Goal: Information Seeking & Learning: Learn about a topic

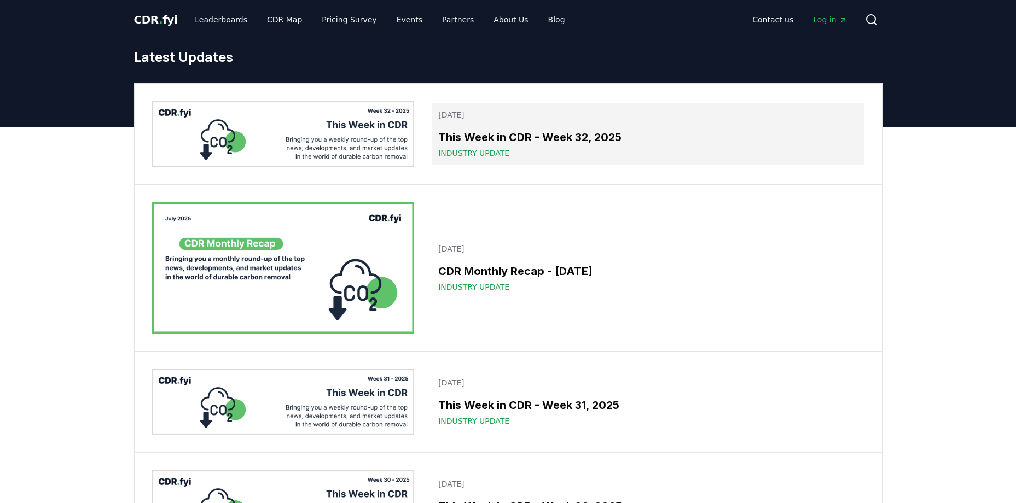
click at [695, 159] on link "[DATE] This Week in CDR - Week 32, 2025 Industry Update" at bounding box center [648, 134] width 432 height 62
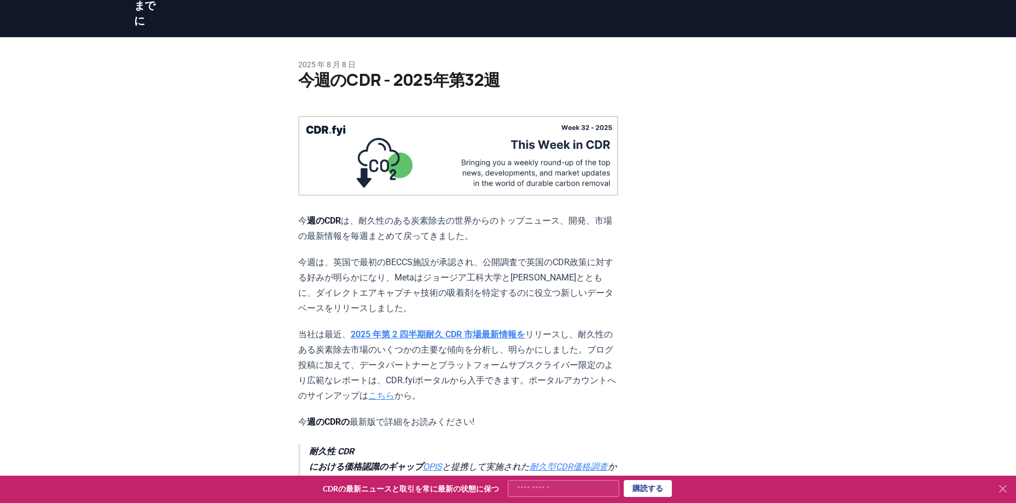
scroll to position [73, 0]
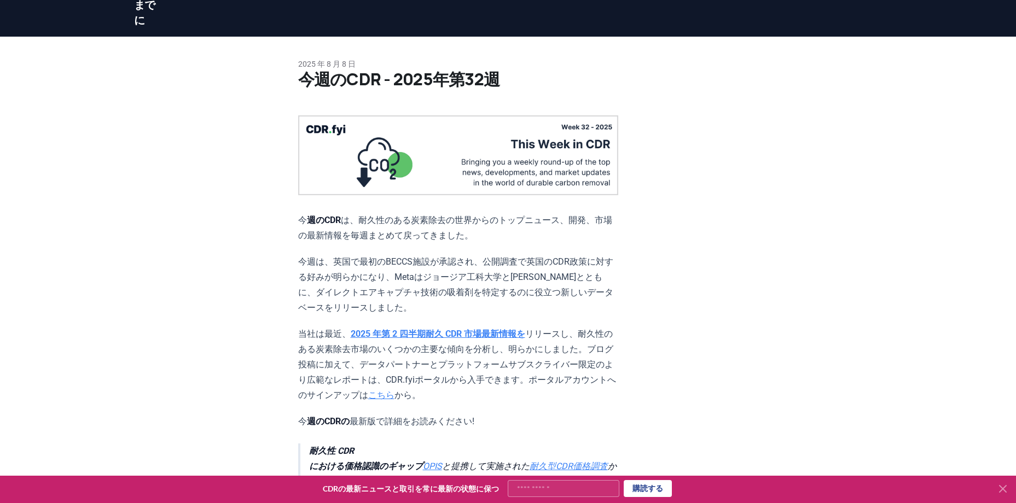
click at [439, 329] on strong "2025 年第 2 四半期耐久 CDR 市場最新情報を" at bounding box center [438, 334] width 175 height 10
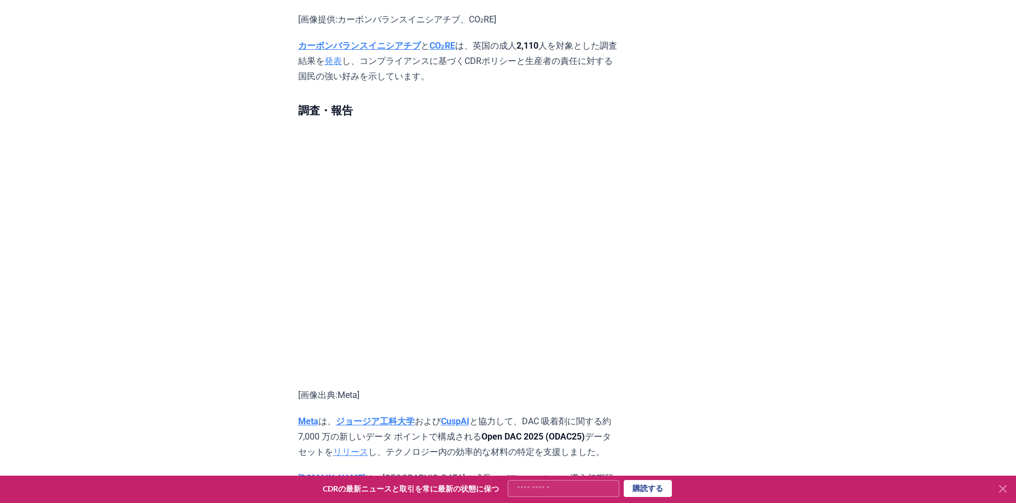
scroll to position [1902, 0]
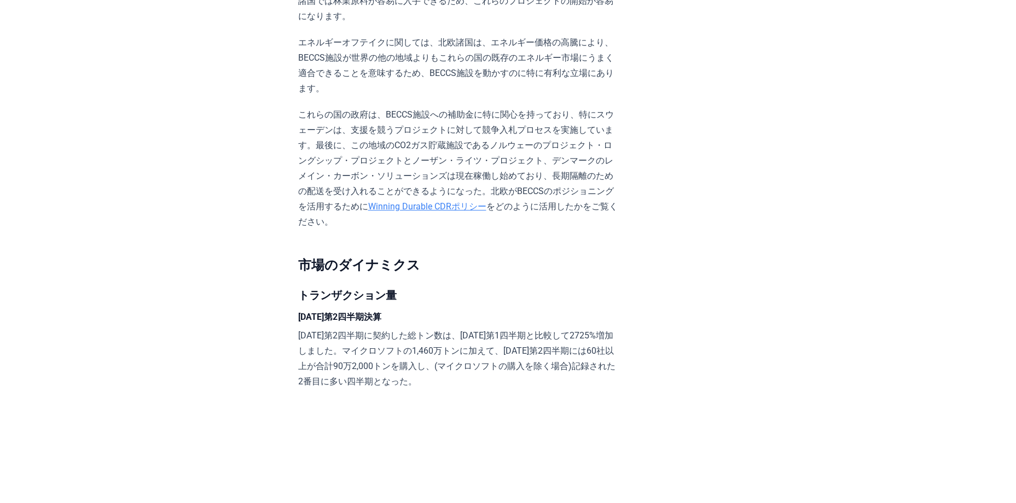
scroll to position [1417, 0]
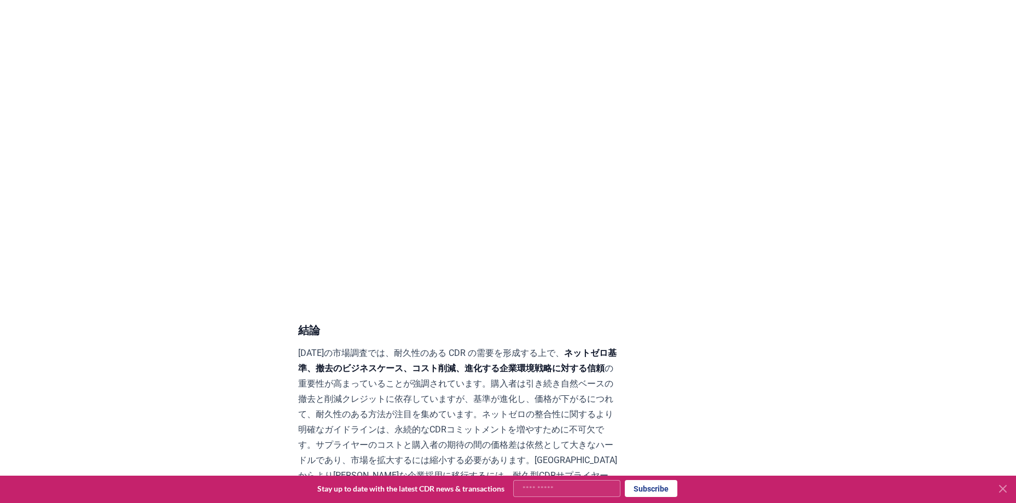
scroll to position [5496, 0]
